Goal: Task Accomplishment & Management: Complete application form

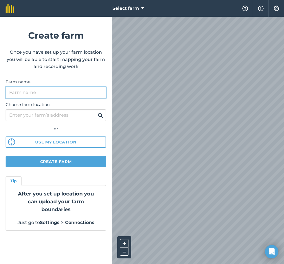
click at [45, 96] on input "Farm name" at bounding box center [56, 93] width 101 height 12
paste input "P72 TY79"
type input "P72 TY79"
click at [36, 94] on input "P72 TY79" at bounding box center [56, 93] width 101 height 12
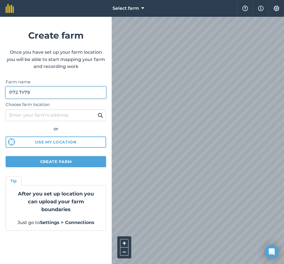
click at [36, 94] on input "P72 TY79" at bounding box center [56, 93] width 101 height 12
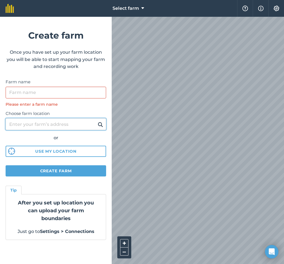
click at [35, 124] on input "Choose farm location" at bounding box center [56, 124] width 101 height 12
paste input "P72 TY79"
type input "P72 TY79"
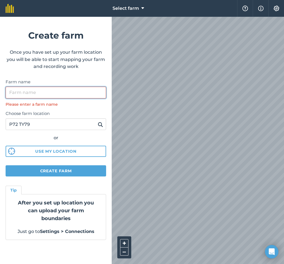
click at [26, 91] on input "Farm name" at bounding box center [56, 93] width 101 height 12
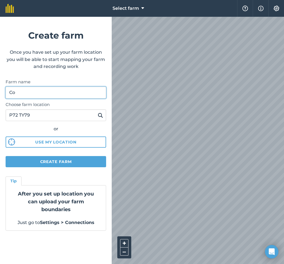
type input "C"
type input "Home"
click at [101, 116] on img at bounding box center [100, 115] width 5 height 7
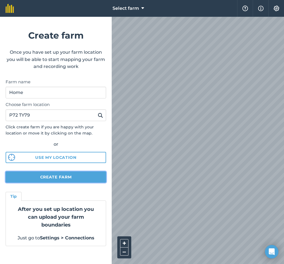
click at [76, 176] on button "Create farm" at bounding box center [56, 176] width 101 height 11
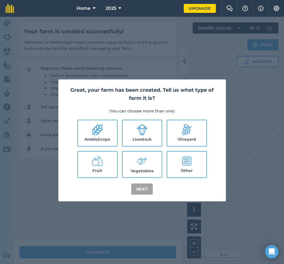
click at [153, 134] on label "Livestock" at bounding box center [142, 133] width 39 height 26
checkbox input "true"
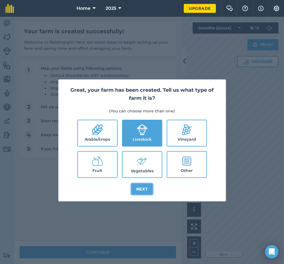
click at [147, 191] on button "Next" at bounding box center [142, 188] width 22 height 11
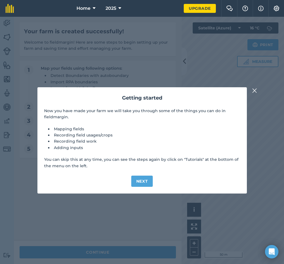
click at [256, 89] on img at bounding box center [254, 90] width 5 height 7
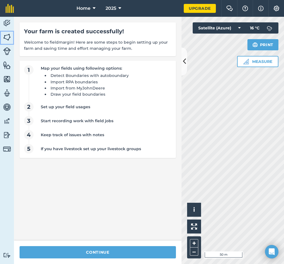
click at [2, 40] on link "Fields" at bounding box center [7, 38] width 14 height 14
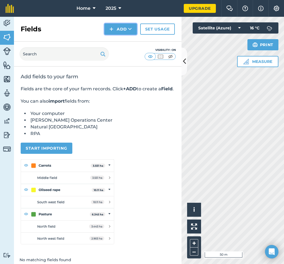
click at [122, 28] on button "Add" at bounding box center [121, 28] width 32 height 11
click at [125, 38] on link "Draw" at bounding box center [120, 41] width 31 height 12
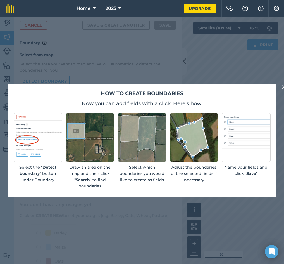
click at [283, 87] on img at bounding box center [284, 87] width 5 height 7
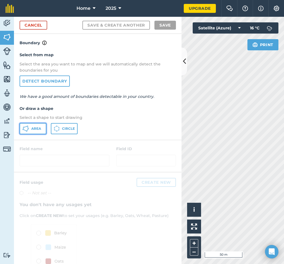
click at [35, 128] on span "Area" at bounding box center [36, 128] width 10 height 4
click at [186, 56] on button at bounding box center [185, 62] width 6 height 28
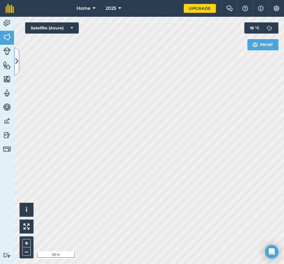
click at [14, 58] on button at bounding box center [17, 62] width 6 height 28
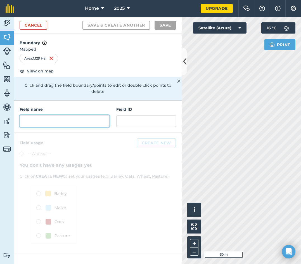
click at [54, 115] on input "text" at bounding box center [65, 121] width 90 height 12
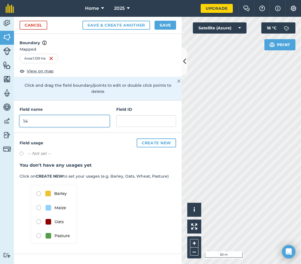
type input "14"
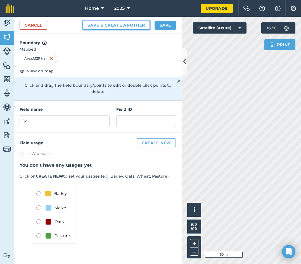
click at [137, 25] on button "Save & Create Another" at bounding box center [116, 25] width 68 height 9
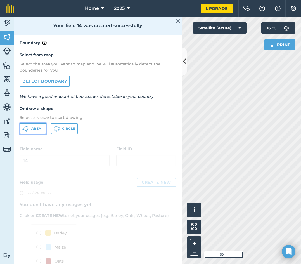
click at [35, 126] on span "Area" at bounding box center [36, 128] width 10 height 4
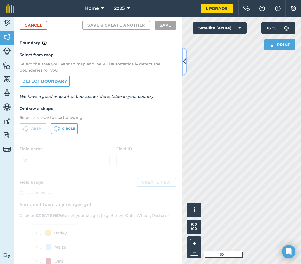
click at [186, 64] on button at bounding box center [185, 62] width 6 height 28
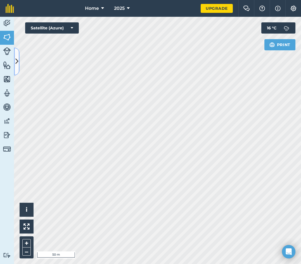
click at [15, 71] on button at bounding box center [17, 62] width 6 height 28
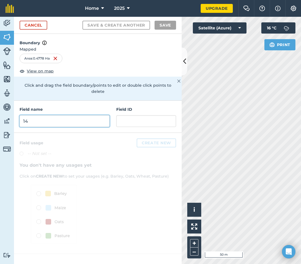
click at [30, 115] on input "14" at bounding box center [65, 121] width 90 height 12
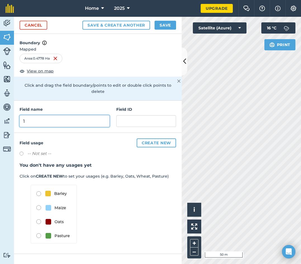
type input "1"
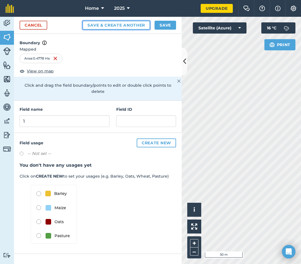
click at [91, 27] on button "Save & Create Another" at bounding box center [116, 25] width 68 height 9
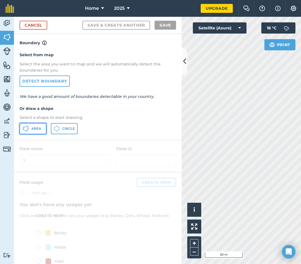
click at [28, 126] on icon at bounding box center [27, 125] width 1 height 1
click at [186, 64] on button at bounding box center [185, 62] width 6 height 28
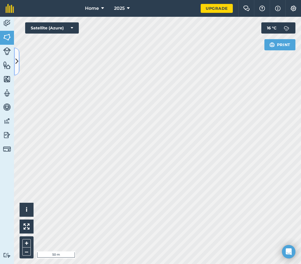
click at [18, 59] on icon at bounding box center [16, 61] width 3 height 10
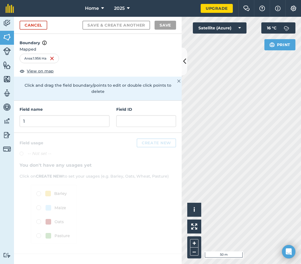
click at [50, 123] on div "Field name 1 Field ID" at bounding box center [98, 117] width 168 height 32
click at [51, 121] on div "Field name 1 Field ID" at bounding box center [98, 117] width 168 height 32
click at [52, 115] on input "1" at bounding box center [65, 121] width 90 height 12
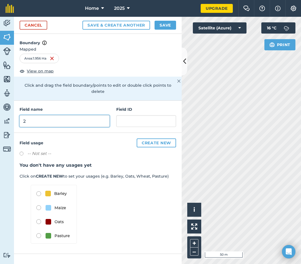
type input "2"
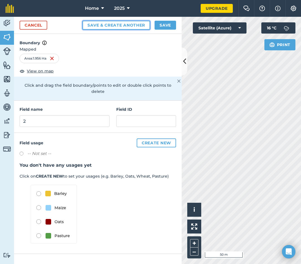
click at [105, 25] on button "Save & Create Another" at bounding box center [116, 25] width 68 height 9
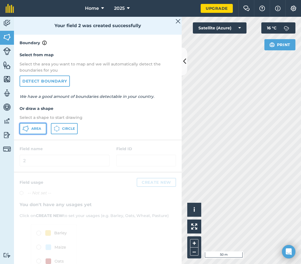
click at [26, 128] on icon at bounding box center [25, 128] width 7 height 7
click at [182, 63] on button at bounding box center [185, 62] width 6 height 28
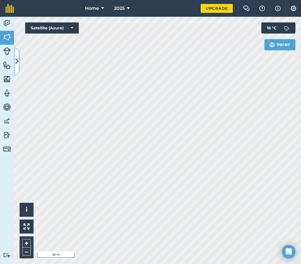
click at [15, 65] on icon at bounding box center [16, 61] width 3 height 10
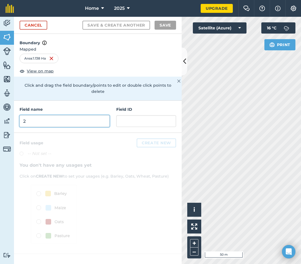
click at [30, 116] on input "2" at bounding box center [65, 121] width 90 height 12
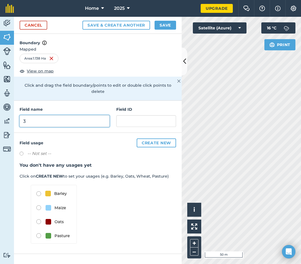
type input "3"
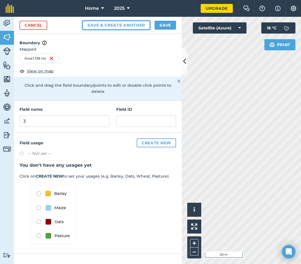
click at [114, 23] on button "Save & Create Another" at bounding box center [116, 25] width 68 height 9
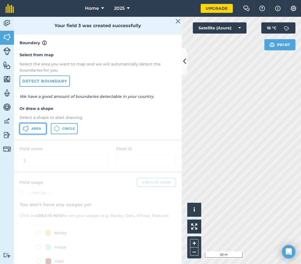
click at [38, 125] on button "Area" at bounding box center [33, 128] width 27 height 11
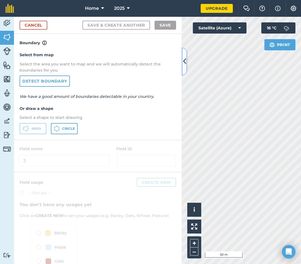
click at [183, 61] on icon at bounding box center [184, 61] width 3 height 10
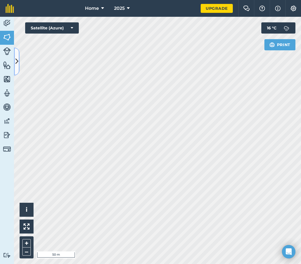
click at [16, 61] on icon at bounding box center [16, 61] width 3 height 10
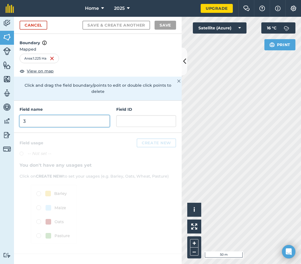
click at [53, 117] on input "3" at bounding box center [65, 121] width 90 height 12
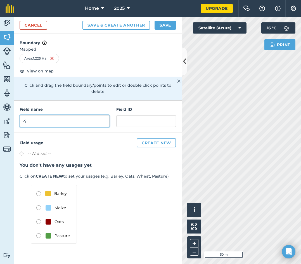
type input "4"
click at [123, 30] on div "Cancel Save & Create Another Save" at bounding box center [98, 25] width 168 height 17
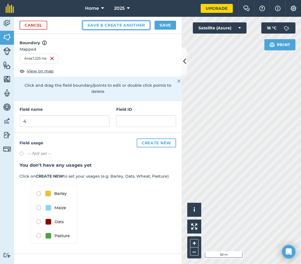
click at [123, 27] on button "Save & Create Another" at bounding box center [116, 25] width 68 height 9
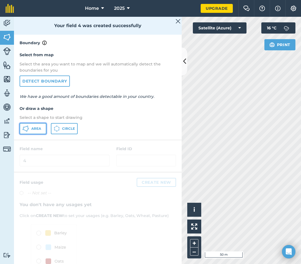
click at [37, 126] on span "Area" at bounding box center [36, 128] width 10 height 4
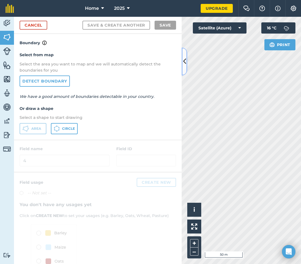
click at [182, 63] on button at bounding box center [185, 62] width 6 height 28
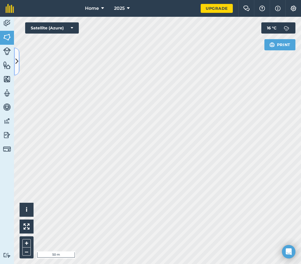
click at [18, 61] on icon at bounding box center [16, 61] width 3 height 10
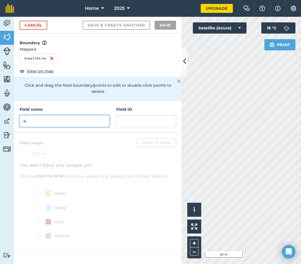
click at [70, 117] on input "4" at bounding box center [65, 121] width 90 height 12
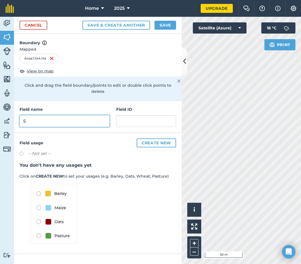
type input "5"
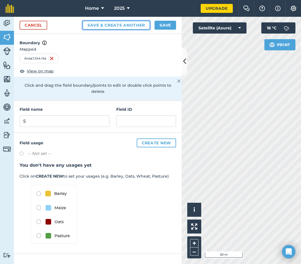
click at [108, 26] on button "Save & Create Another" at bounding box center [116, 25] width 68 height 9
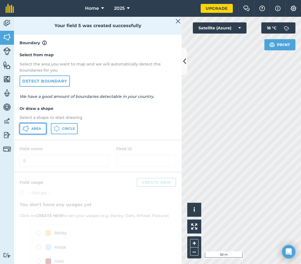
click at [30, 126] on button "Area" at bounding box center [33, 128] width 27 height 11
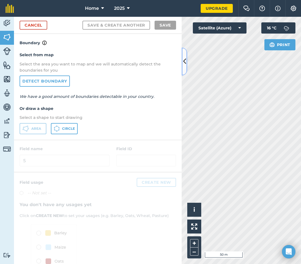
click at [186, 62] on button at bounding box center [185, 62] width 6 height 28
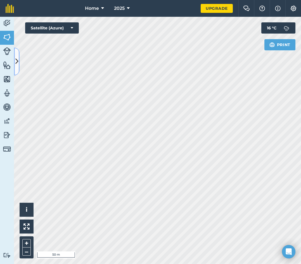
click at [17, 62] on icon at bounding box center [16, 61] width 3 height 10
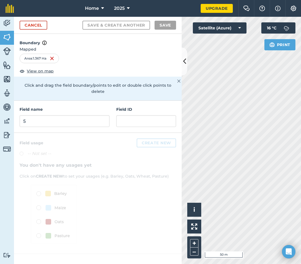
click at [44, 106] on h4 "Field name" at bounding box center [65, 109] width 90 height 6
click at [46, 115] on input "5" at bounding box center [65, 121] width 90 height 12
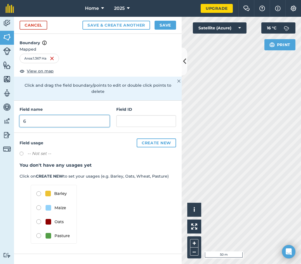
type input "6"
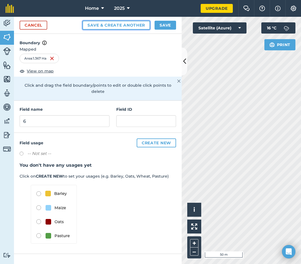
click at [110, 25] on button "Save & Create Another" at bounding box center [116, 25] width 68 height 9
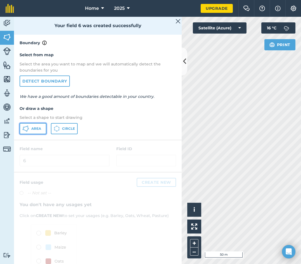
click at [35, 128] on span "Area" at bounding box center [36, 128] width 10 height 4
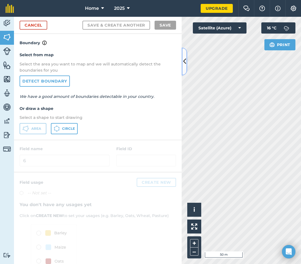
click at [182, 69] on button at bounding box center [185, 62] width 6 height 28
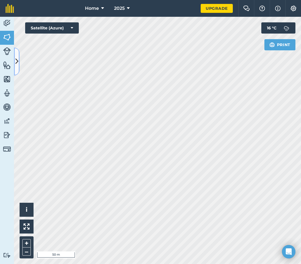
click at [17, 61] on icon at bounding box center [16, 61] width 3 height 10
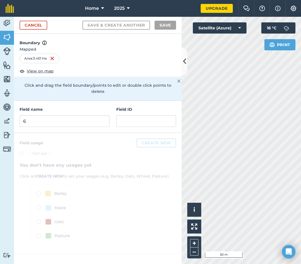
click at [46, 121] on div "Field name 6 Field ID" at bounding box center [98, 117] width 168 height 32
click at [48, 118] on input "6" at bounding box center [65, 121] width 90 height 12
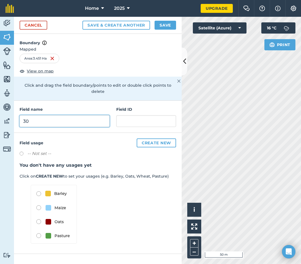
type input "30"
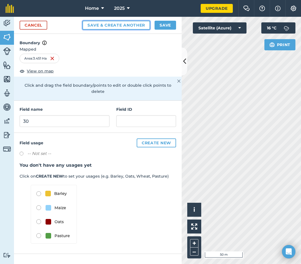
click at [113, 22] on button "Save & Create Another" at bounding box center [116, 25] width 68 height 9
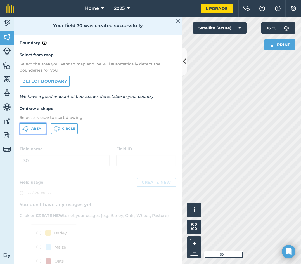
click at [35, 129] on span "Area" at bounding box center [36, 128] width 10 height 4
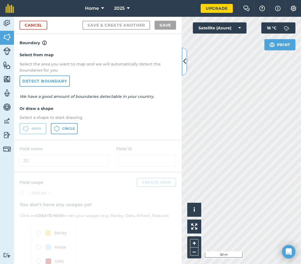
click at [181, 66] on div "Cancel Save & Create Another Save Boundary Select from map Select the area you …" at bounding box center [98, 140] width 168 height 247
click at [184, 66] on icon at bounding box center [184, 61] width 3 height 10
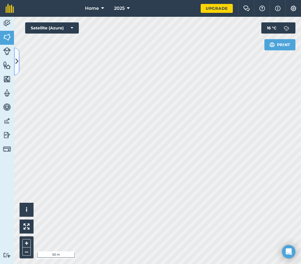
click at [15, 61] on button at bounding box center [17, 62] width 6 height 28
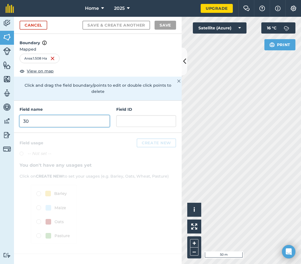
click at [42, 115] on input "30" at bounding box center [65, 121] width 90 height 12
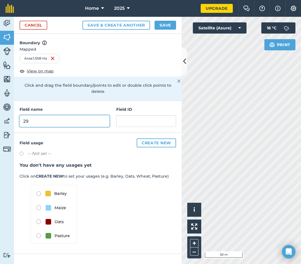
type input "29"
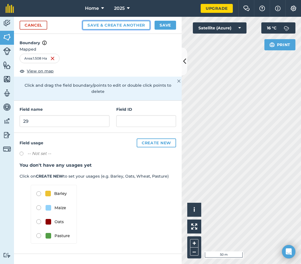
click at [140, 25] on button "Save & Create Another" at bounding box center [116, 25] width 68 height 9
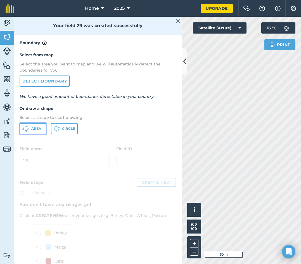
click at [43, 128] on button "Area" at bounding box center [33, 128] width 27 height 11
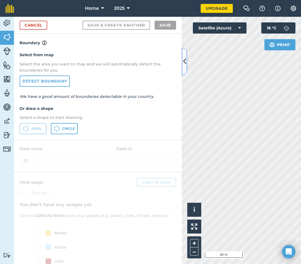
click at [183, 65] on icon at bounding box center [184, 61] width 3 height 10
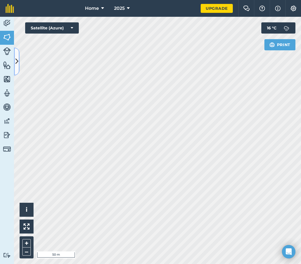
click at [15, 63] on button at bounding box center [17, 62] width 6 height 28
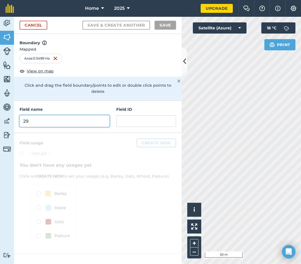
click at [79, 119] on input "29" at bounding box center [65, 121] width 90 height 12
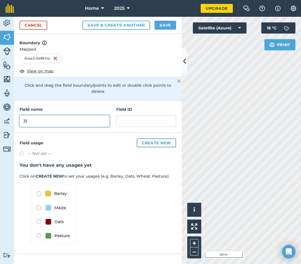
type input "31"
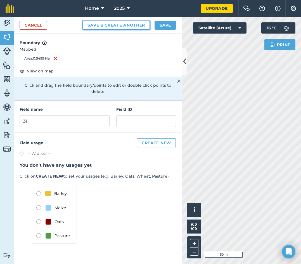
click at [123, 23] on button "Save & Create Another" at bounding box center [116, 25] width 68 height 9
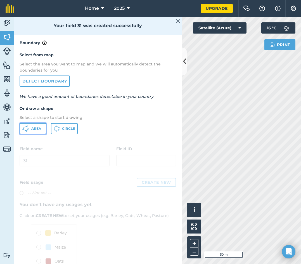
click at [21, 127] on button "Area" at bounding box center [33, 128] width 27 height 11
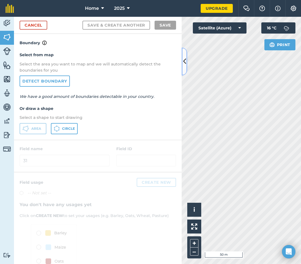
click at [184, 65] on icon at bounding box center [184, 61] width 3 height 10
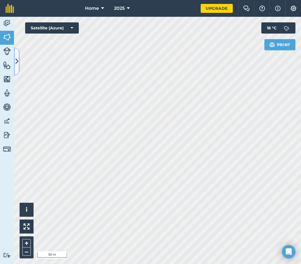
click at [15, 59] on icon at bounding box center [16, 61] width 3 height 10
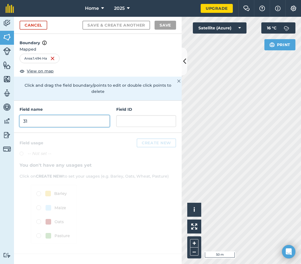
click at [49, 115] on input "31" at bounding box center [65, 121] width 90 height 12
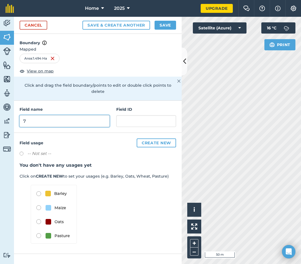
type input "7"
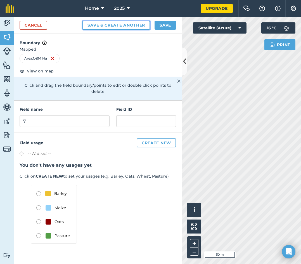
click at [114, 26] on button "Save & Create Another" at bounding box center [116, 25] width 68 height 9
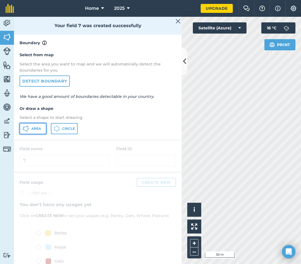
click at [42, 129] on button "Area" at bounding box center [33, 128] width 27 height 11
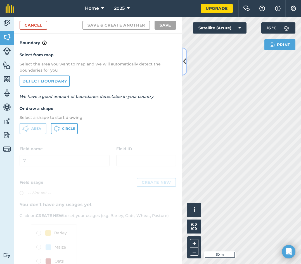
click at [183, 65] on icon at bounding box center [184, 61] width 3 height 10
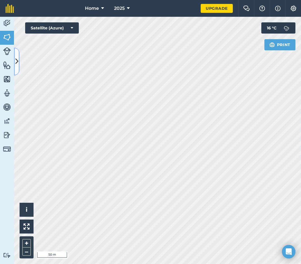
click at [17, 61] on icon at bounding box center [16, 61] width 3 height 10
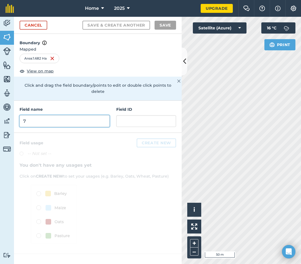
click at [81, 115] on input "7" at bounding box center [65, 121] width 90 height 12
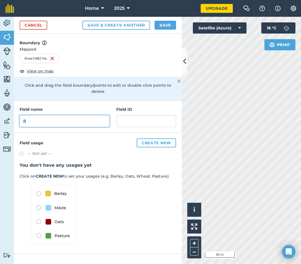
type input "8"
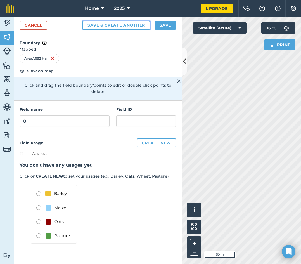
click at [103, 27] on button "Save & Create Another" at bounding box center [116, 25] width 68 height 9
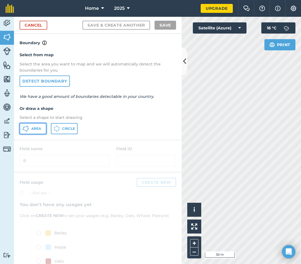
click at [38, 128] on span "Area" at bounding box center [36, 128] width 10 height 4
click at [184, 67] on button at bounding box center [185, 62] width 6 height 28
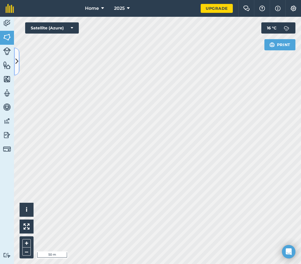
click at [18, 68] on button at bounding box center [17, 62] width 6 height 28
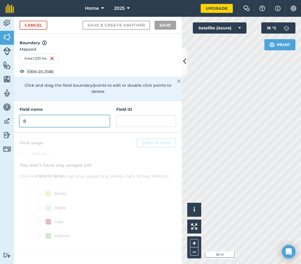
click at [63, 115] on input "8" at bounding box center [65, 121] width 90 height 12
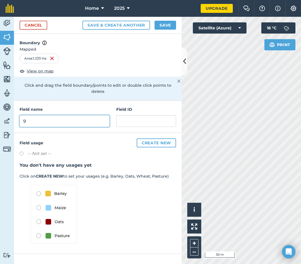
type input "9"
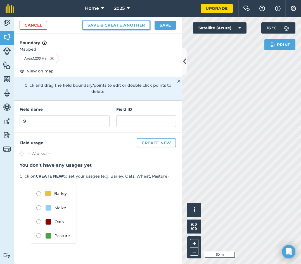
click at [110, 24] on button "Save & Create Another" at bounding box center [116, 25] width 68 height 9
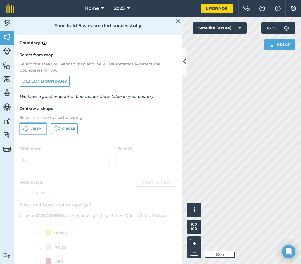
click at [43, 128] on button "Area" at bounding box center [33, 128] width 27 height 11
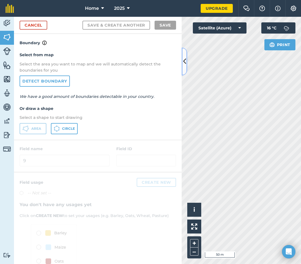
click at [184, 65] on icon at bounding box center [184, 61] width 3 height 10
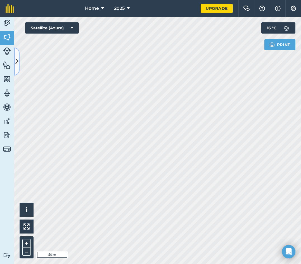
click at [18, 62] on icon at bounding box center [16, 61] width 3 height 10
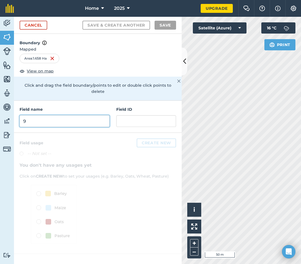
click at [38, 115] on input "9" at bounding box center [65, 121] width 90 height 12
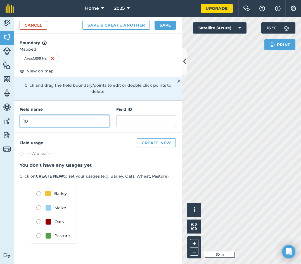
type input "10"
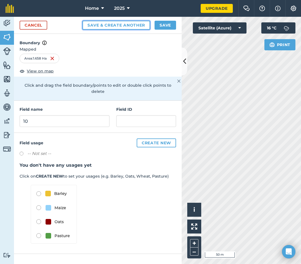
click at [113, 26] on button "Save & Create Another" at bounding box center [116, 25] width 68 height 9
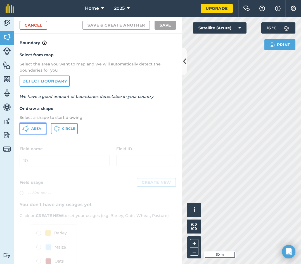
click at [41, 126] on span "Area" at bounding box center [36, 128] width 10 height 4
click at [182, 61] on button at bounding box center [185, 62] width 6 height 28
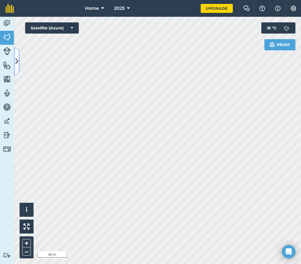
click at [15, 69] on button at bounding box center [17, 62] width 6 height 28
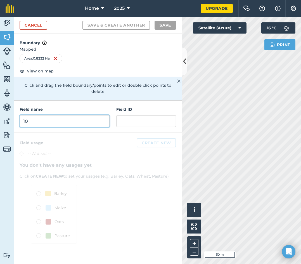
click at [26, 115] on input "10" at bounding box center [65, 121] width 90 height 12
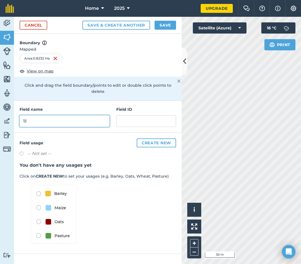
type input "11"
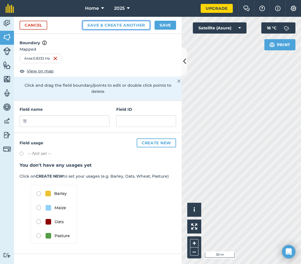
click at [120, 21] on button "Save & Create Another" at bounding box center [116, 25] width 68 height 9
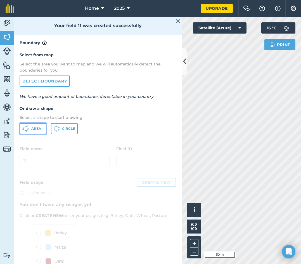
click at [32, 125] on button "Area" at bounding box center [33, 128] width 27 height 11
click at [183, 65] on icon at bounding box center [184, 61] width 3 height 10
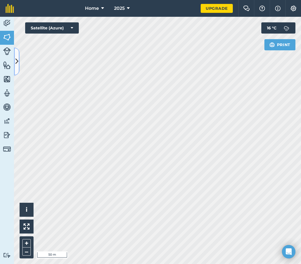
click at [17, 60] on icon at bounding box center [16, 61] width 3 height 10
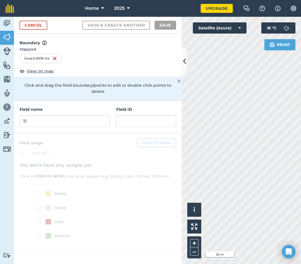
click at [42, 60] on div "Area : 0.8518 Ha" at bounding box center [41, 59] width 42 height 10
click at [186, 62] on icon at bounding box center [184, 61] width 3 height 10
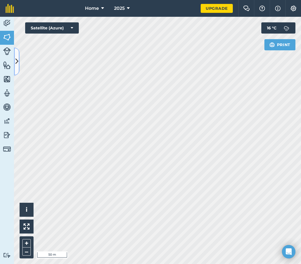
click at [16, 57] on icon at bounding box center [16, 61] width 3 height 10
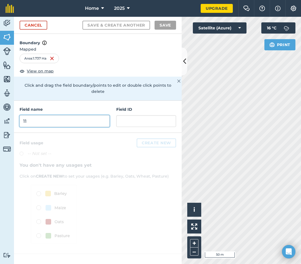
click at [43, 118] on input "11" at bounding box center [65, 121] width 90 height 12
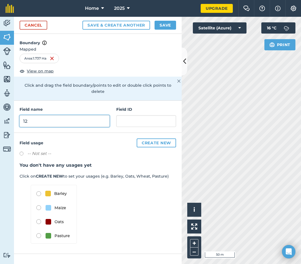
type input "12"
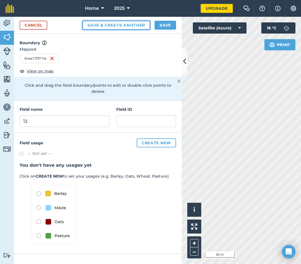
click at [125, 26] on button "Save & Create Another" at bounding box center [116, 25] width 68 height 9
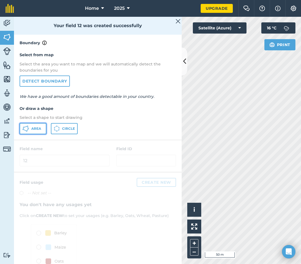
click at [32, 124] on button "Area" at bounding box center [33, 128] width 27 height 11
click at [184, 61] on icon at bounding box center [184, 61] width 3 height 10
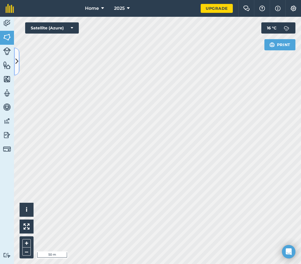
click at [18, 53] on button at bounding box center [17, 62] width 6 height 28
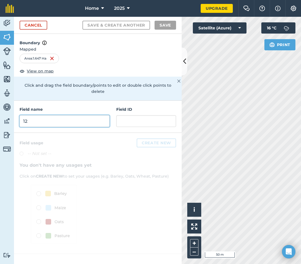
click at [48, 117] on input "12" at bounding box center [65, 121] width 90 height 12
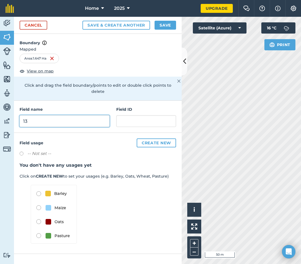
type input "13"
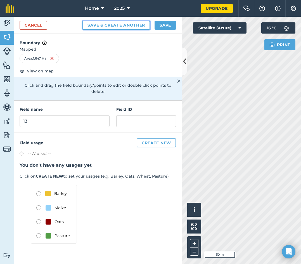
click at [116, 26] on button "Save & Create Another" at bounding box center [116, 25] width 68 height 9
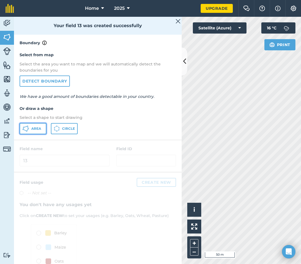
click at [37, 126] on button "Area" at bounding box center [33, 128] width 27 height 11
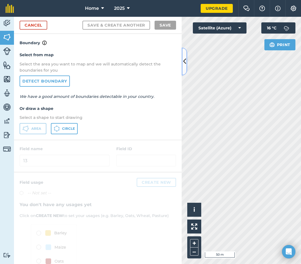
click at [184, 63] on icon at bounding box center [184, 61] width 3 height 10
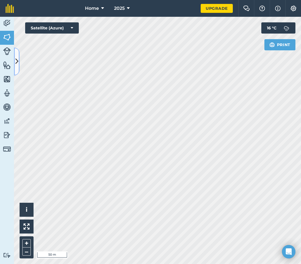
click at [15, 63] on button at bounding box center [17, 62] width 6 height 28
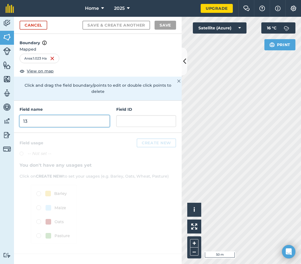
click at [47, 115] on input "13" at bounding box center [65, 121] width 90 height 12
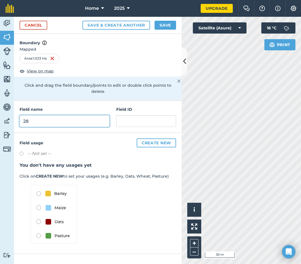
type input "28"
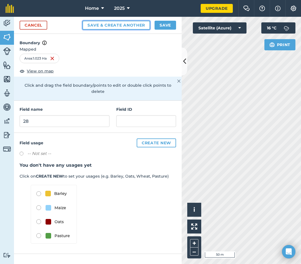
click at [106, 24] on button "Save & Create Another" at bounding box center [116, 25] width 68 height 9
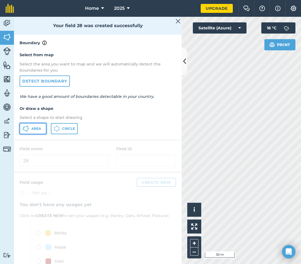
click at [26, 124] on button "Area" at bounding box center [33, 128] width 27 height 11
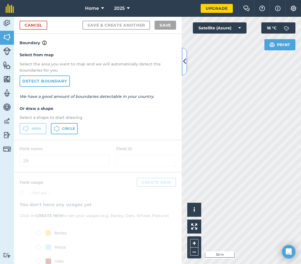
click at [186, 61] on icon at bounding box center [184, 61] width 3 height 10
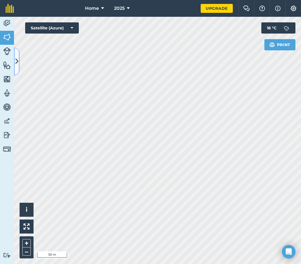
click at [16, 58] on icon at bounding box center [16, 61] width 3 height 10
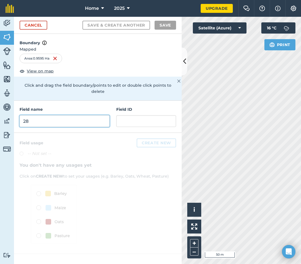
click at [47, 115] on input "28" at bounding box center [65, 121] width 90 height 12
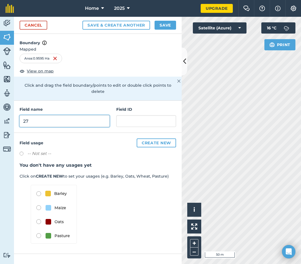
type input "27"
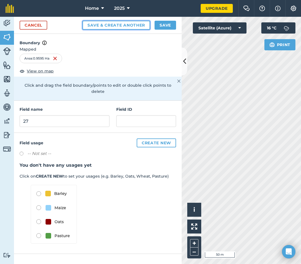
click at [116, 26] on button "Save & Create Another" at bounding box center [116, 25] width 68 height 9
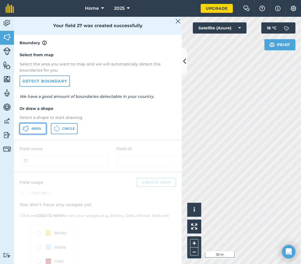
click at [31, 133] on button "Area" at bounding box center [33, 128] width 27 height 11
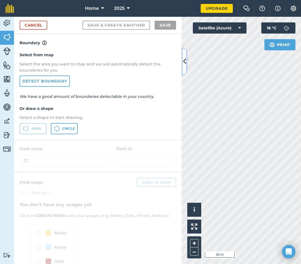
click at [185, 65] on icon at bounding box center [184, 61] width 3 height 10
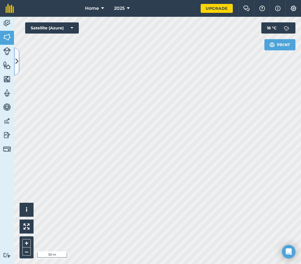
click at [16, 59] on icon at bounding box center [16, 61] width 3 height 10
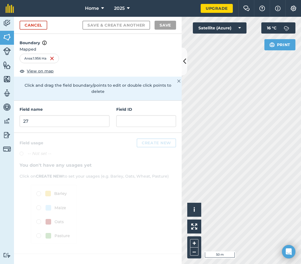
click at [45, 108] on div "Field name 27" at bounding box center [65, 116] width 90 height 21
click at [45, 115] on input "27" at bounding box center [65, 121] width 90 height 12
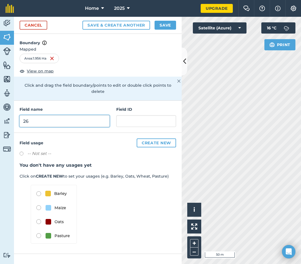
type input "26"
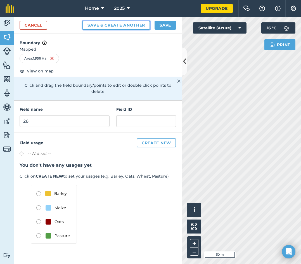
click at [118, 22] on button "Save & Create Another" at bounding box center [116, 25] width 68 height 9
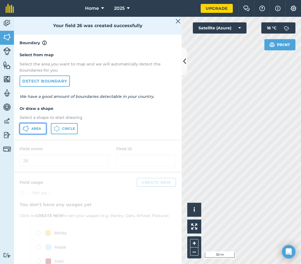
click at [24, 129] on icon at bounding box center [25, 128] width 7 height 7
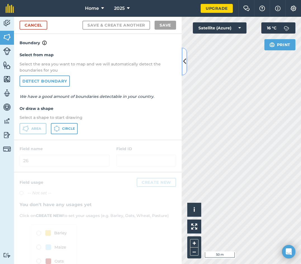
click at [186, 67] on button at bounding box center [185, 62] width 6 height 28
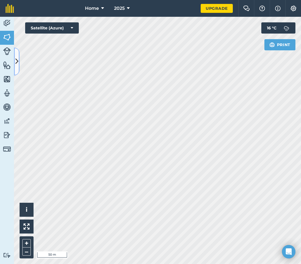
click at [17, 57] on icon at bounding box center [16, 61] width 3 height 10
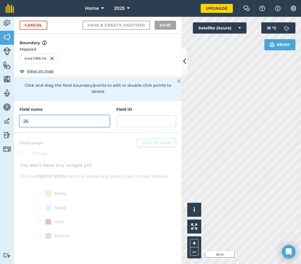
click at [51, 115] on input "26" at bounding box center [65, 121] width 90 height 12
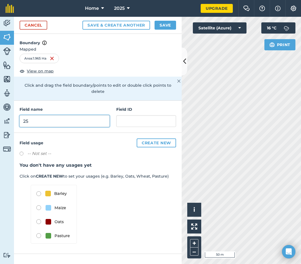
type input "25"
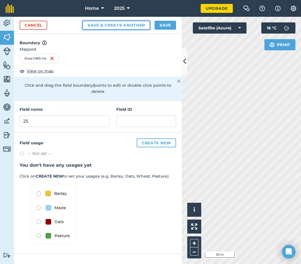
click at [102, 29] on button "Save & Create Another" at bounding box center [116, 25] width 68 height 9
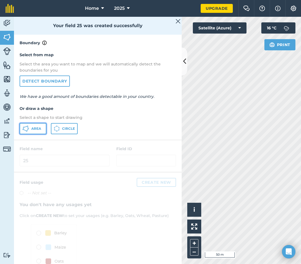
click at [37, 129] on span "Area" at bounding box center [36, 128] width 10 height 4
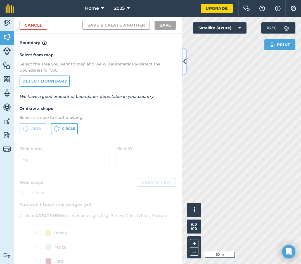
click at [184, 61] on icon at bounding box center [184, 61] width 3 height 10
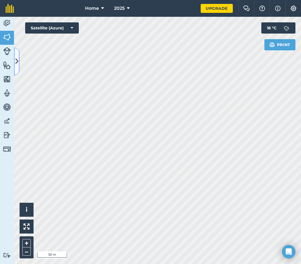
click at [18, 60] on icon at bounding box center [16, 61] width 3 height 10
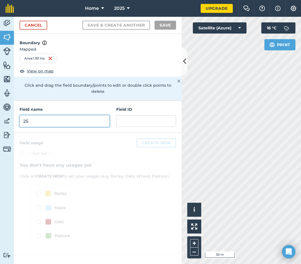
click at [65, 120] on input "25" at bounding box center [65, 121] width 90 height 12
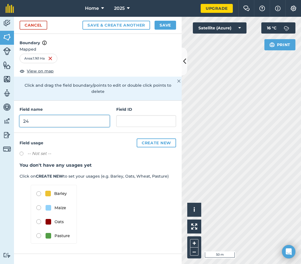
type input "24"
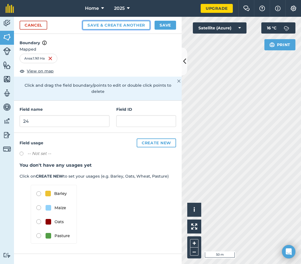
click at [103, 27] on button "Save & Create Another" at bounding box center [116, 25] width 68 height 9
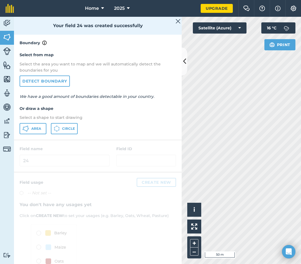
drag, startPoint x: 15, startPoint y: 134, endPoint x: 19, endPoint y: 131, distance: 5.4
click at [16, 133] on div "Select from map Select the area you want to map and we will automatically detec…" at bounding box center [98, 92] width 168 height 93
click at [23, 129] on icon at bounding box center [25, 128] width 7 height 7
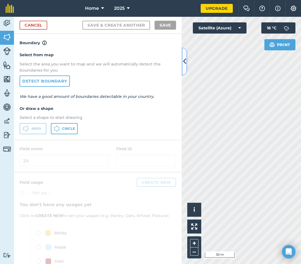
click at [183, 65] on icon at bounding box center [184, 61] width 3 height 10
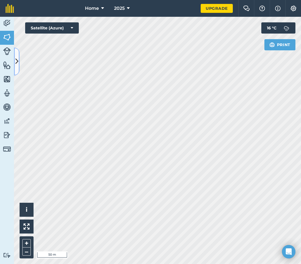
click at [18, 65] on icon at bounding box center [16, 61] width 3 height 10
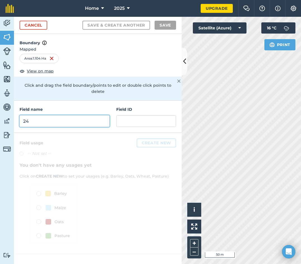
click at [75, 118] on input "24" at bounding box center [65, 121] width 90 height 12
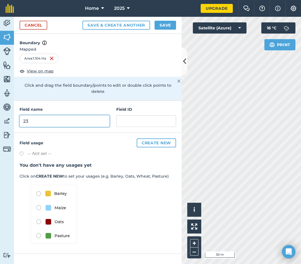
type input "23"
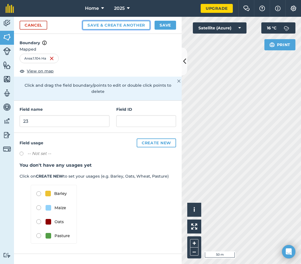
click at [95, 25] on button "Save & Create Another" at bounding box center [116, 25] width 68 height 9
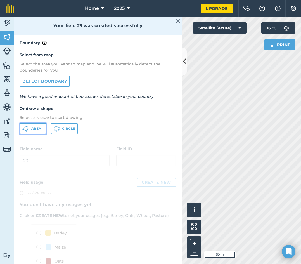
click at [34, 125] on button "Area" at bounding box center [33, 128] width 27 height 11
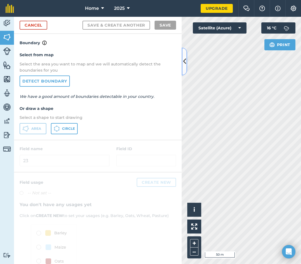
click at [183, 65] on icon at bounding box center [184, 61] width 3 height 10
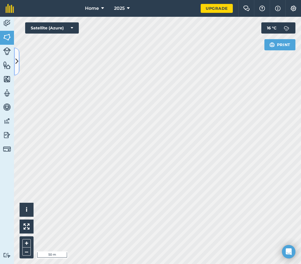
click at [19, 56] on button at bounding box center [17, 62] width 6 height 28
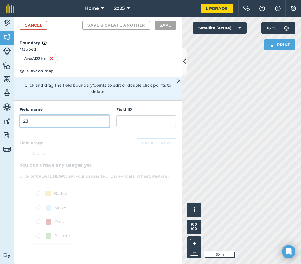
click at [37, 115] on input "23" at bounding box center [65, 121] width 90 height 12
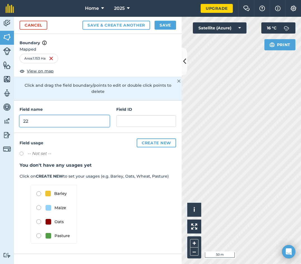
type input "22"
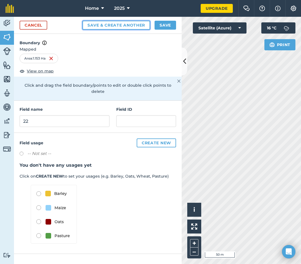
click at [104, 25] on button "Save & Create Another" at bounding box center [116, 25] width 68 height 9
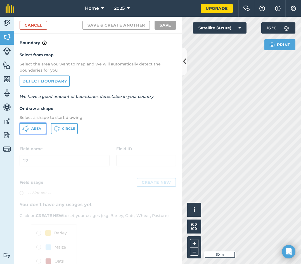
click at [30, 132] on button "Area" at bounding box center [33, 128] width 27 height 11
click at [186, 66] on icon at bounding box center [184, 61] width 3 height 10
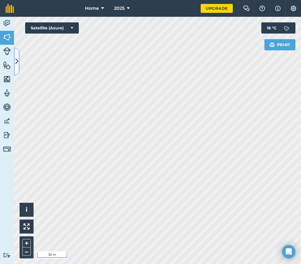
click at [19, 61] on button at bounding box center [17, 62] width 6 height 28
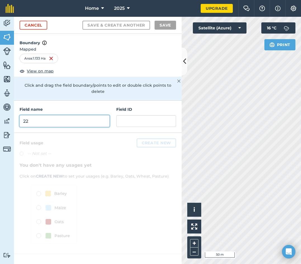
click at [44, 115] on input "22" at bounding box center [65, 121] width 90 height 12
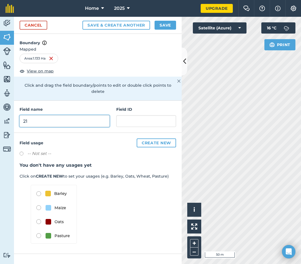
type input "21"
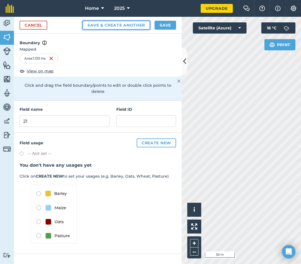
click at [115, 25] on button "Save & Create Another" at bounding box center [116, 25] width 68 height 9
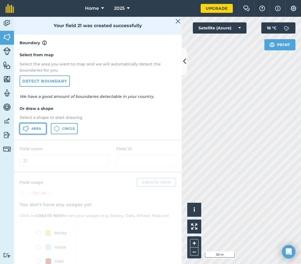
click at [36, 125] on button "Area" at bounding box center [33, 128] width 27 height 11
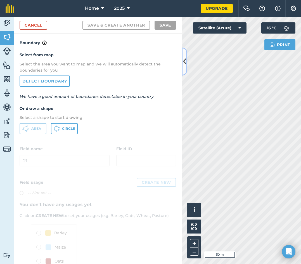
click at [183, 63] on icon at bounding box center [184, 61] width 3 height 10
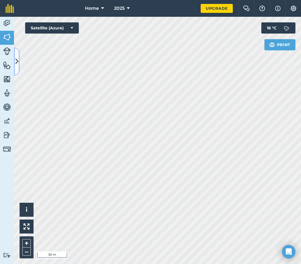
click at [15, 62] on button at bounding box center [17, 62] width 6 height 28
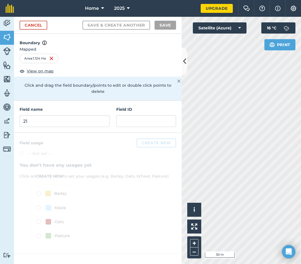
click at [40, 108] on div "Field name 21" at bounding box center [65, 116] width 90 height 21
click at [40, 115] on input "21" at bounding box center [65, 121] width 90 height 12
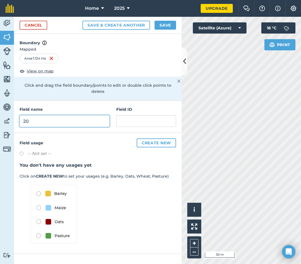
type input "20"
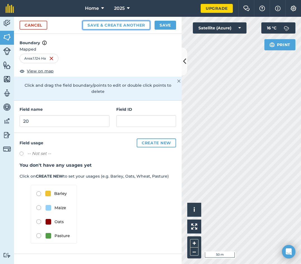
click at [120, 23] on button "Save & Create Another" at bounding box center [116, 25] width 68 height 9
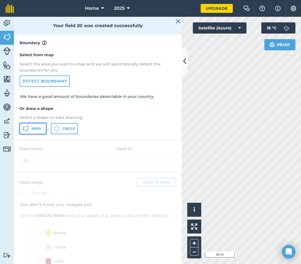
click at [40, 131] on span "Area" at bounding box center [36, 128] width 10 height 4
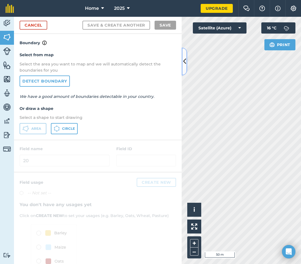
click at [183, 63] on icon at bounding box center [184, 61] width 3 height 10
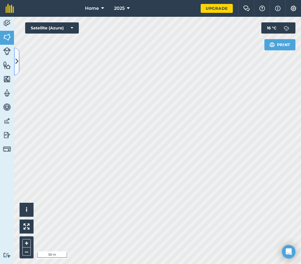
click at [18, 61] on icon at bounding box center [16, 61] width 3 height 10
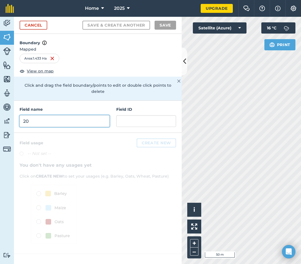
click at [54, 115] on input "20" at bounding box center [65, 121] width 90 height 12
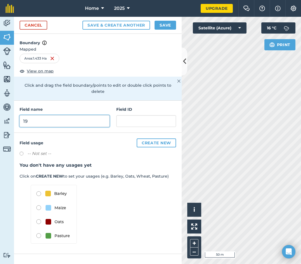
type input "19"
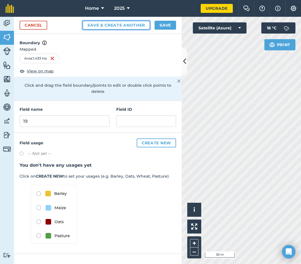
click at [124, 22] on button "Save & Create Another" at bounding box center [116, 25] width 68 height 9
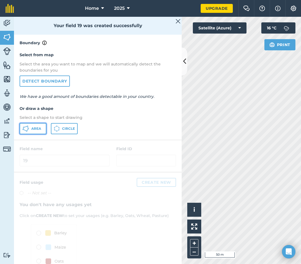
click at [39, 130] on span "Area" at bounding box center [36, 128] width 10 height 4
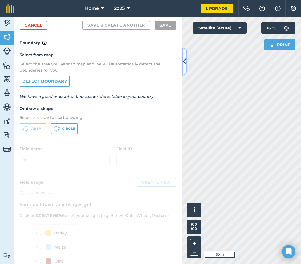
click at [182, 64] on button at bounding box center [185, 62] width 6 height 28
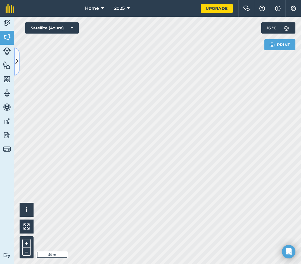
click at [16, 65] on icon at bounding box center [16, 61] width 3 height 10
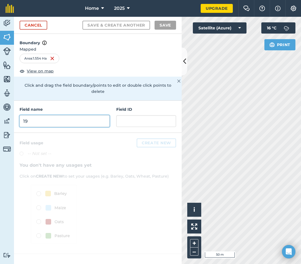
click at [56, 115] on input "19" at bounding box center [65, 121] width 90 height 12
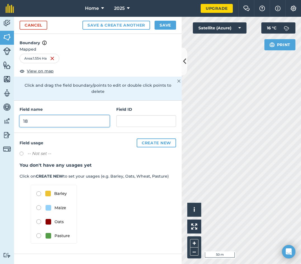
type input "18"
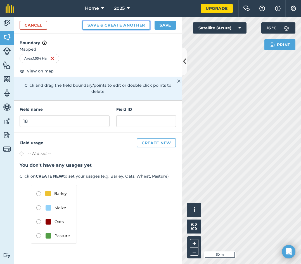
click at [126, 22] on button "Save & Create Another" at bounding box center [116, 25] width 68 height 9
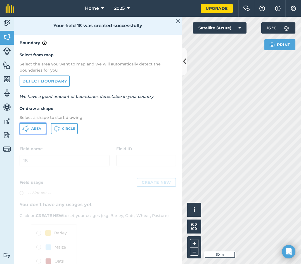
click at [35, 131] on span "Area" at bounding box center [36, 128] width 10 height 4
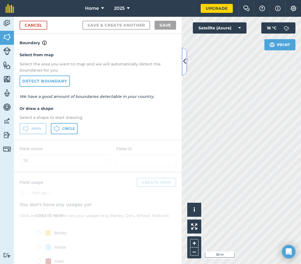
click at [186, 61] on icon at bounding box center [184, 61] width 3 height 10
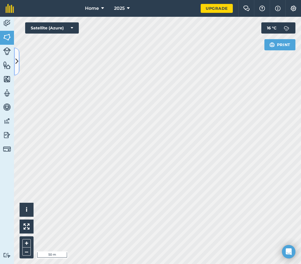
click at [16, 61] on icon at bounding box center [16, 61] width 3 height 10
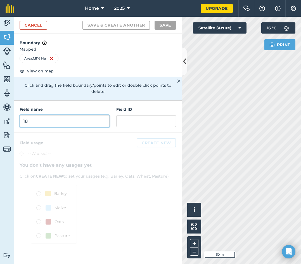
click at [42, 115] on input "18" at bounding box center [65, 121] width 90 height 12
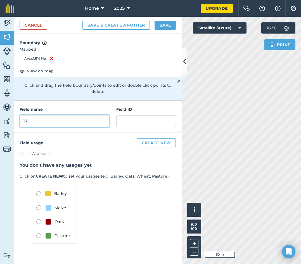
type input "17"
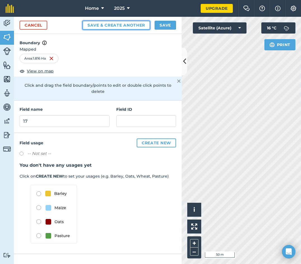
click at [115, 27] on button "Save & Create Another" at bounding box center [116, 25] width 68 height 9
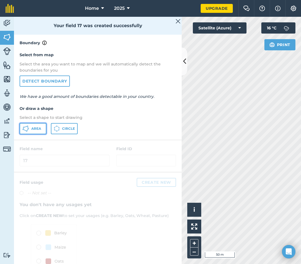
click at [40, 131] on button "Area" at bounding box center [33, 128] width 27 height 11
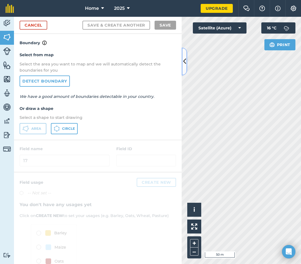
click at [186, 65] on icon at bounding box center [184, 61] width 3 height 10
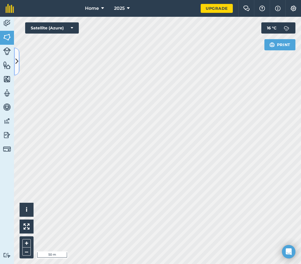
click at [17, 64] on icon at bounding box center [16, 61] width 3 height 10
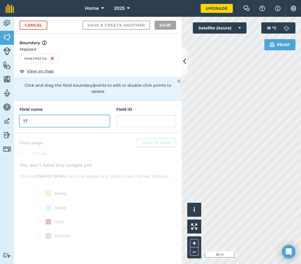
click at [53, 115] on input "17" at bounding box center [65, 121] width 90 height 12
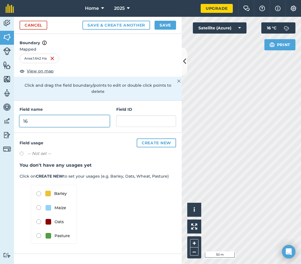
type input "16"
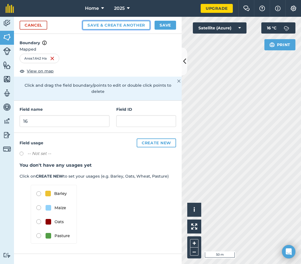
click at [141, 27] on button "Save & Create Another" at bounding box center [116, 25] width 68 height 9
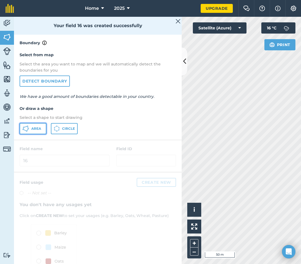
click at [28, 128] on icon at bounding box center [28, 128] width 1 height 1
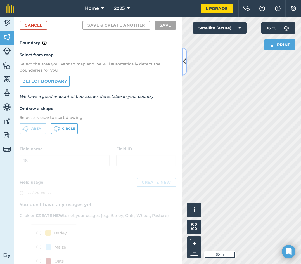
click at [186, 60] on icon at bounding box center [184, 61] width 3 height 10
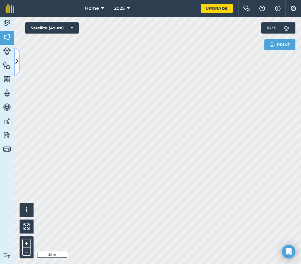
click at [15, 62] on icon at bounding box center [16, 61] width 3 height 10
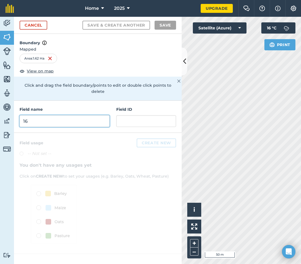
click at [51, 115] on input "16" at bounding box center [65, 121] width 90 height 12
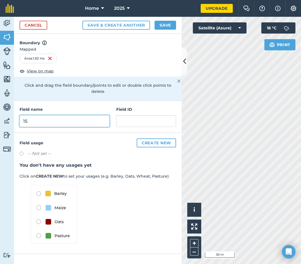
type input "15"
click at [157, 23] on button "Save" at bounding box center [166, 25] width 22 height 9
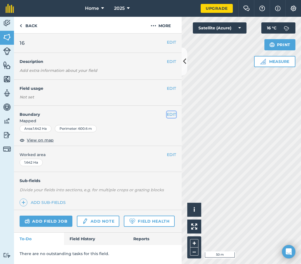
click at [173, 113] on button "EDIT" at bounding box center [171, 114] width 9 height 6
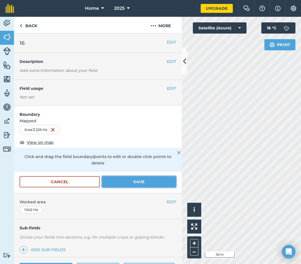
click at [126, 181] on button "Save" at bounding box center [139, 181] width 74 height 11
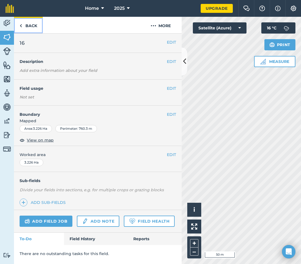
click at [33, 31] on link "Back" at bounding box center [28, 25] width 29 height 16
click at [10, 37] on img at bounding box center [7, 37] width 8 height 8
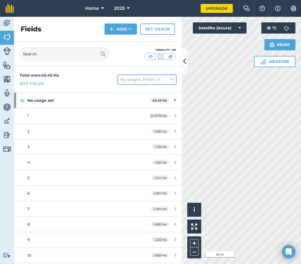
click at [170, 79] on icon at bounding box center [171, 79] width 3 height 6
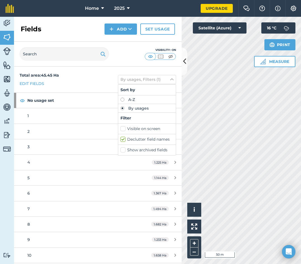
click at [150, 140] on label "Declutter field names" at bounding box center [146, 139] width 53 height 6
click at [124, 140] on input "Declutter field names" at bounding box center [122, 138] width 4 height 4
checkbox input "false"
click at [184, 59] on icon at bounding box center [184, 61] width 3 height 10
